Goal: Information Seeking & Learning: Learn about a topic

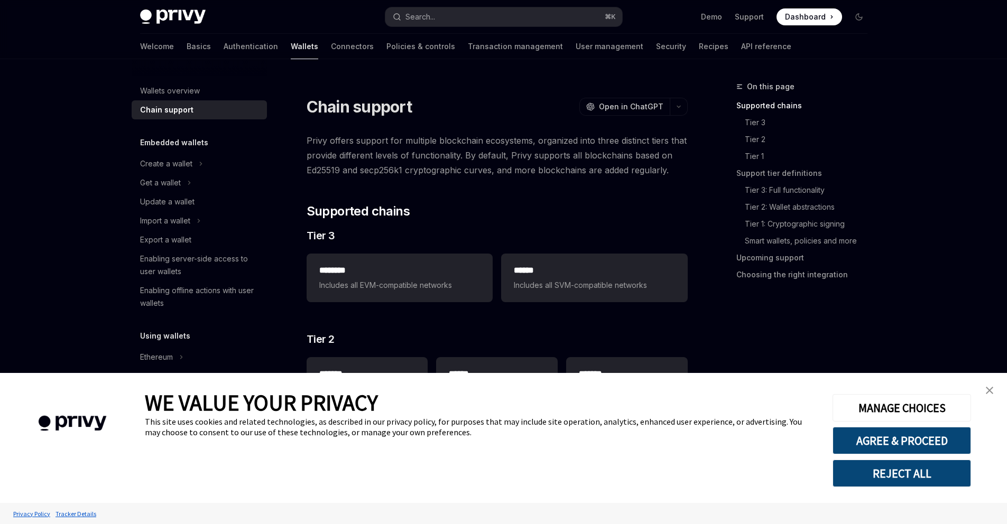
click at [991, 392] on img "close banner" at bounding box center [989, 390] width 7 height 7
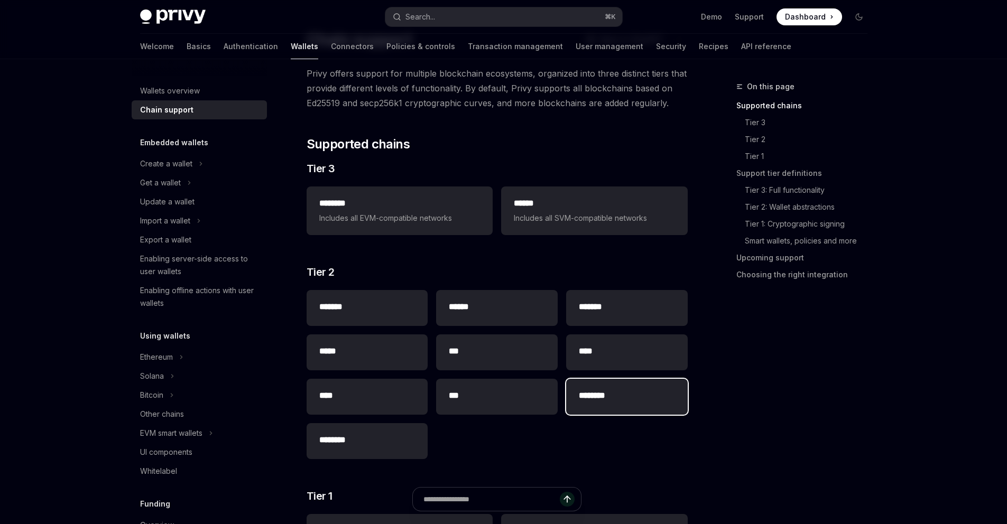
click at [620, 400] on h2 "********" at bounding box center [627, 396] width 96 height 13
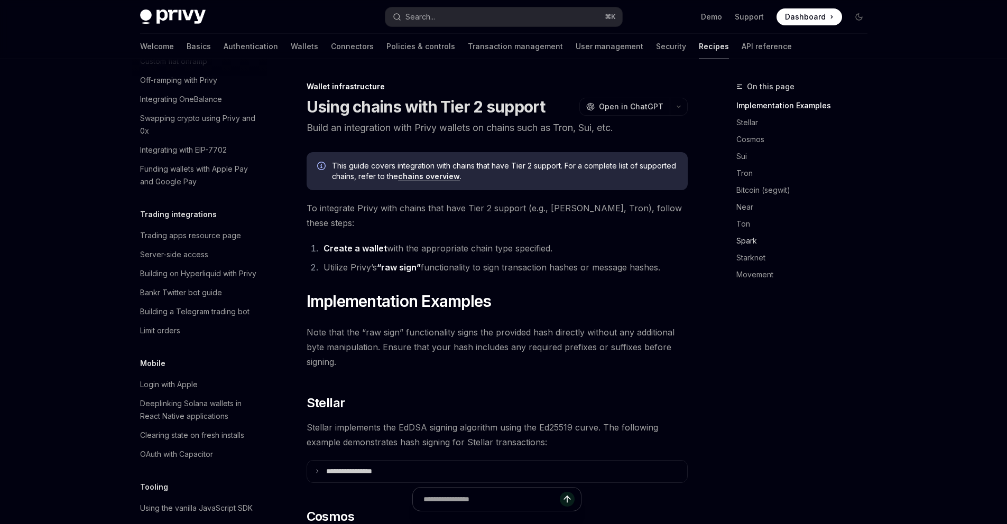
click at [872, 234] on link "Spark" at bounding box center [806, 241] width 140 height 17
click at [187, 47] on link "Basics" at bounding box center [199, 46] width 24 height 25
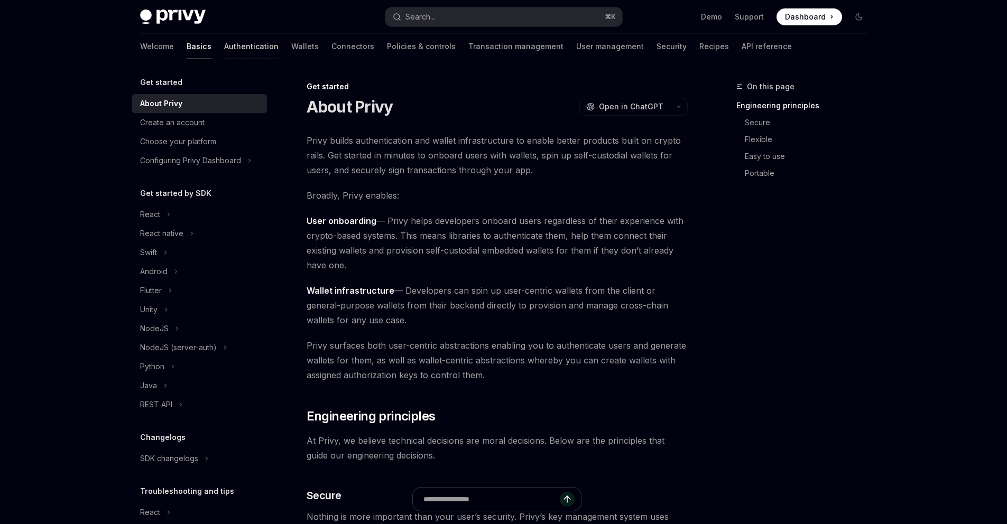
click at [224, 52] on link "Authentication" at bounding box center [251, 46] width 54 height 25
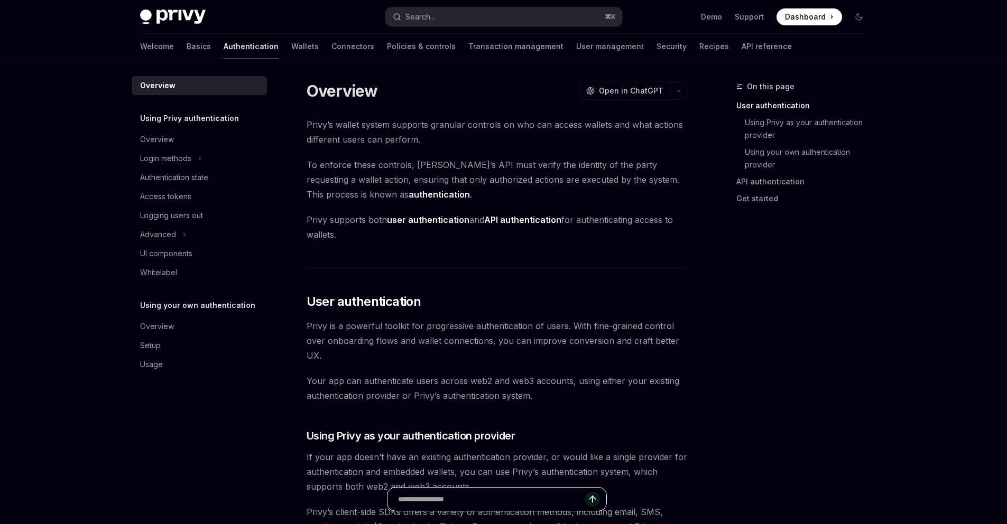
click at [479, 500] on input "Ask a question..." at bounding box center [491, 499] width 187 height 23
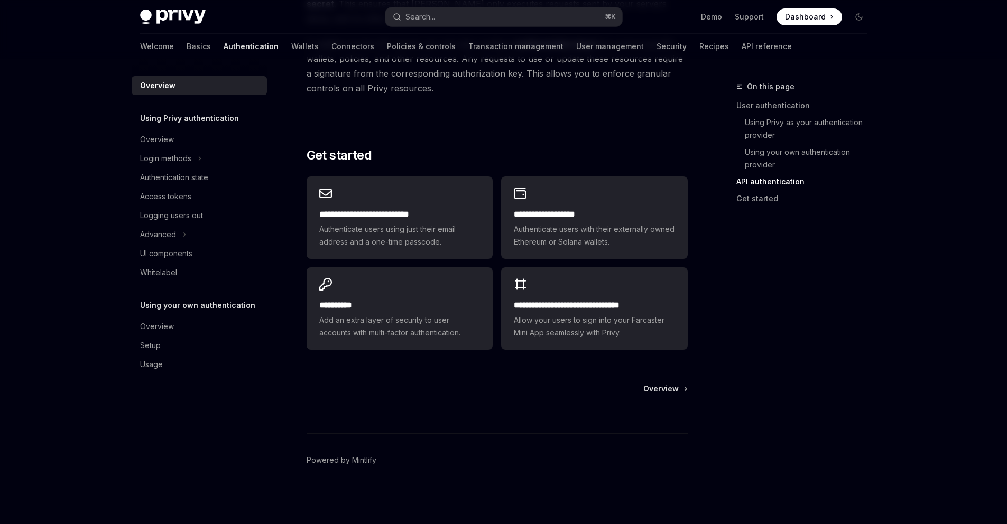
scroll to position [816, 0]
click at [801, 15] on span "Dashboard" at bounding box center [805, 17] width 41 height 11
type textarea "*"
